Goal: Navigation & Orientation: Understand site structure

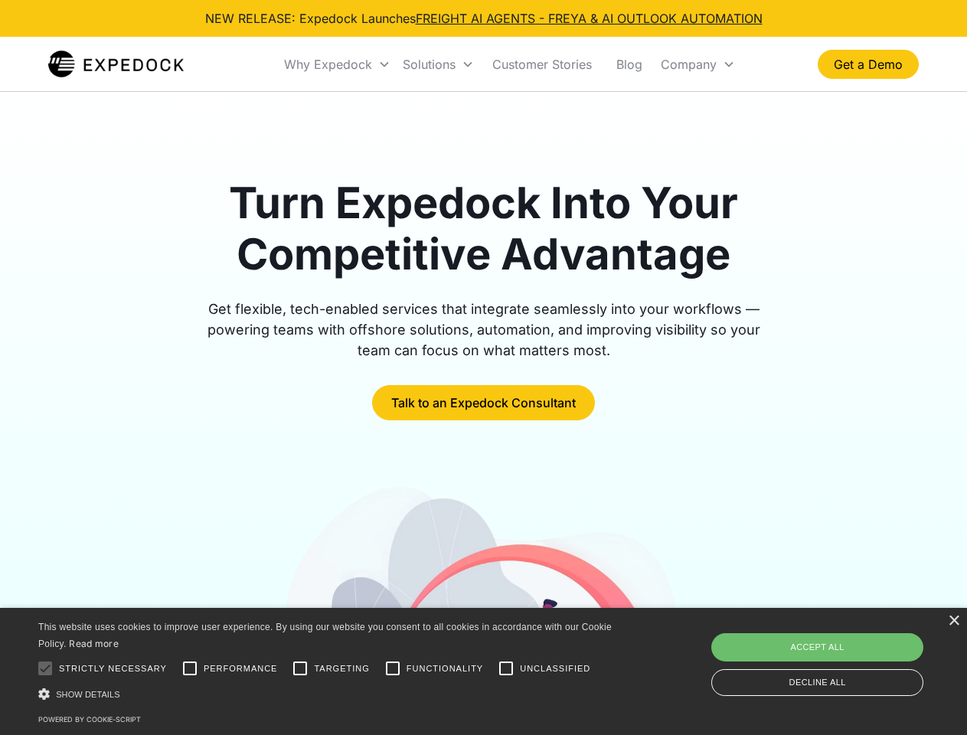
click at [338, 64] on div "Why Expedock" at bounding box center [328, 64] width 88 height 15
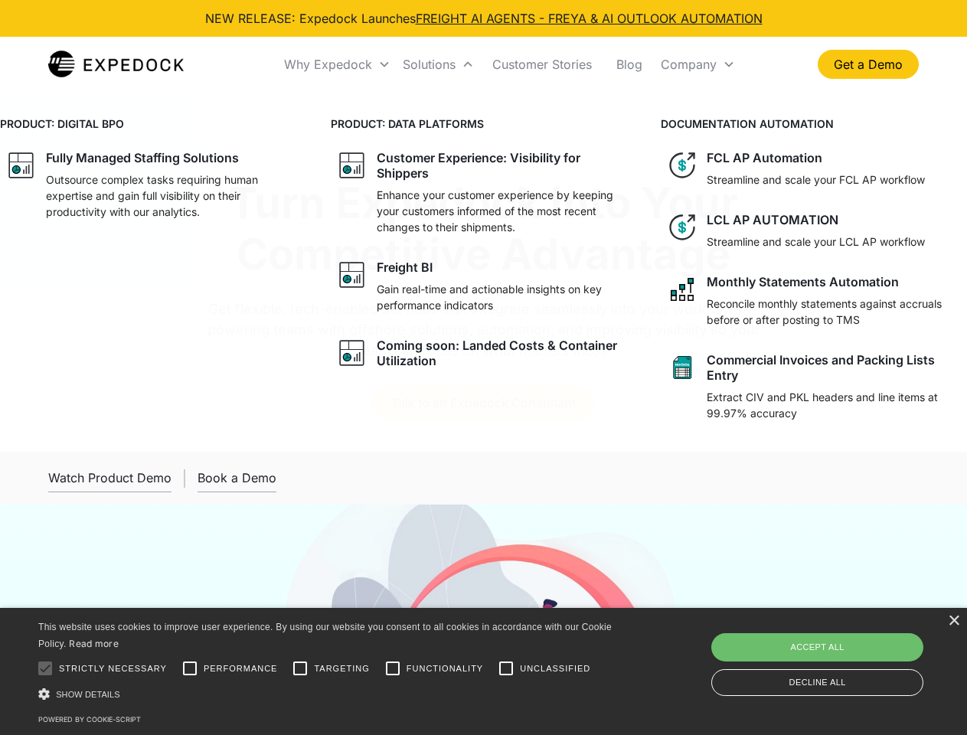
click at [438, 64] on div "Solutions" at bounding box center [429, 64] width 53 height 15
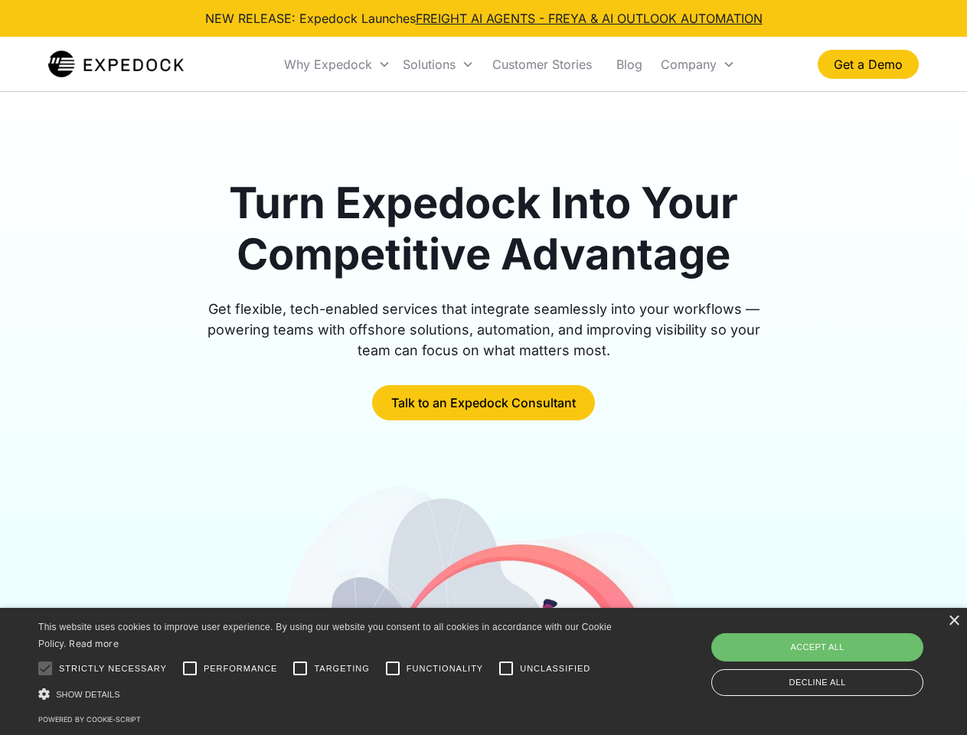
click at [697, 64] on div "Company" at bounding box center [689, 64] width 56 height 15
click at [45, 668] on div at bounding box center [45, 668] width 31 height 31
click at [190, 668] on input "Performance" at bounding box center [190, 668] width 31 height 31
checkbox input "true"
click at [300, 668] on input "Targeting" at bounding box center [300, 668] width 31 height 31
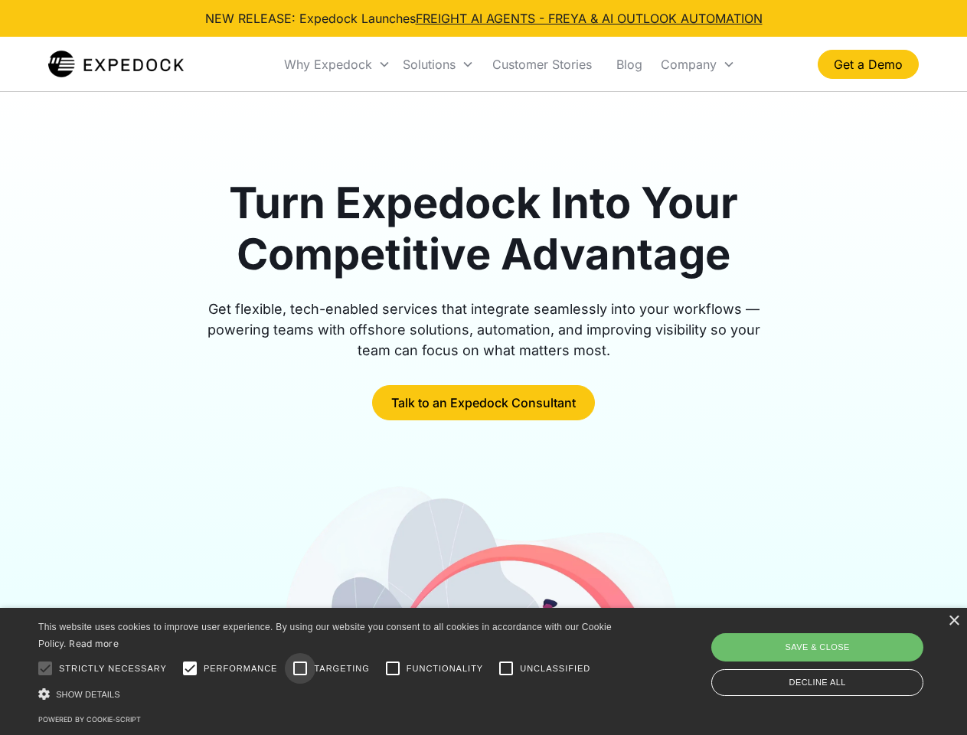
checkbox input "true"
click at [393, 668] on input "Functionality" at bounding box center [392, 668] width 31 height 31
checkbox input "true"
click at [506, 668] on input "Unclassified" at bounding box center [506, 668] width 31 height 31
checkbox input "true"
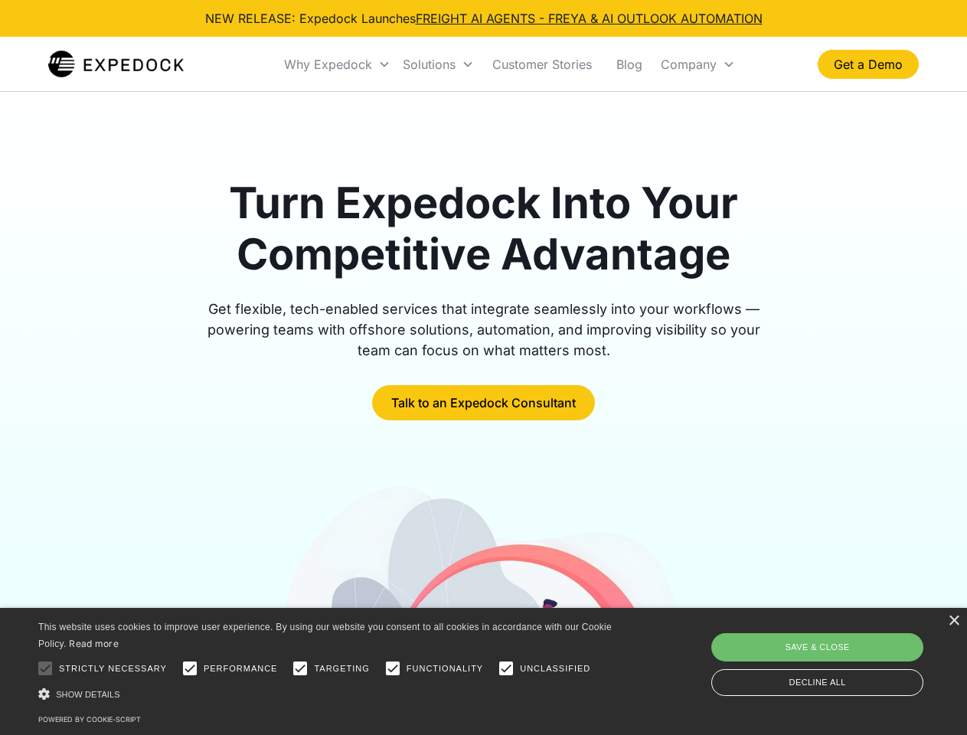
click at [328, 693] on div "Show details Hide details" at bounding box center [327, 694] width 579 height 16
